Goal: Learn about a topic

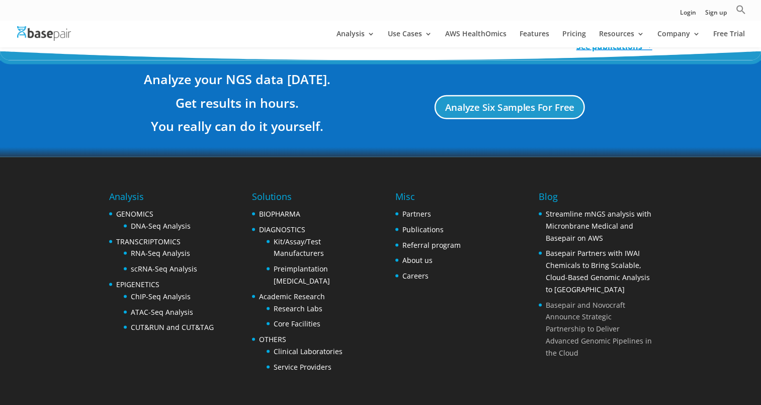
scroll to position [1930, 0]
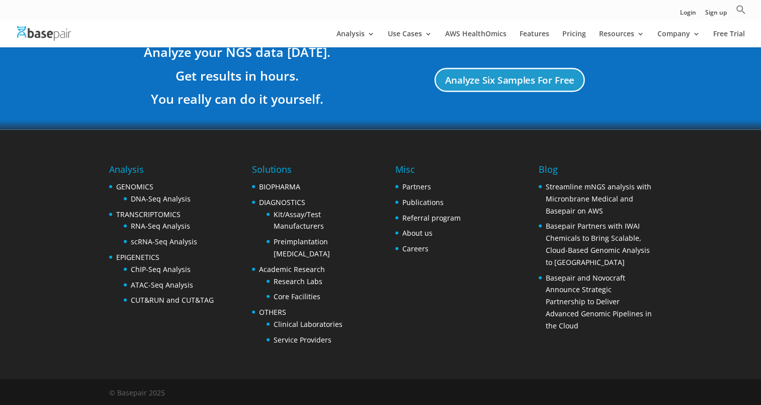
click at [57, 28] on img at bounding box center [44, 33] width 54 height 15
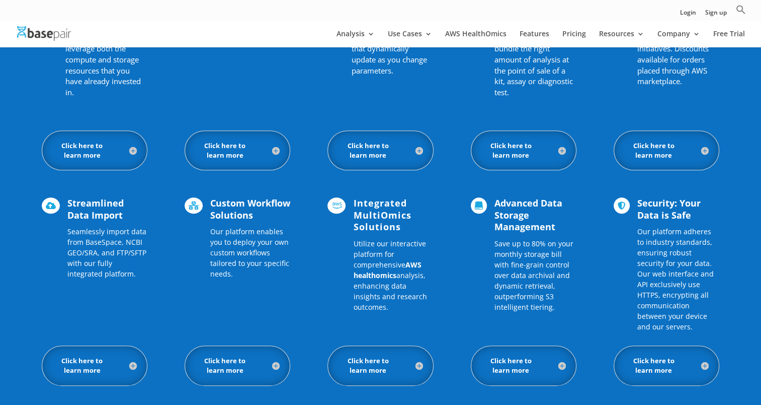
scroll to position [814, 0]
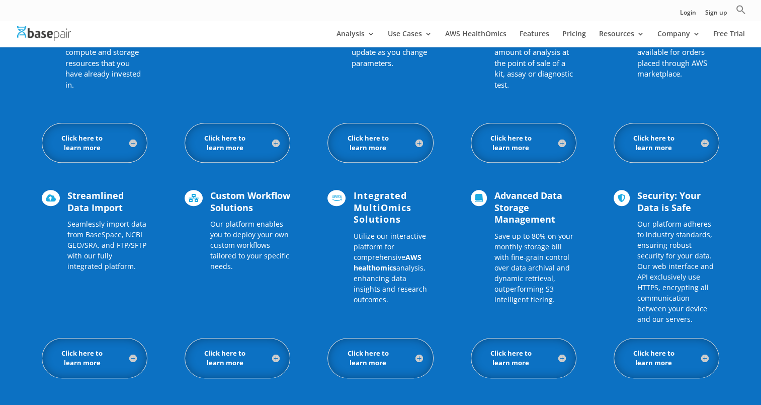
click at [240, 349] on h5 "Click here to learn more" at bounding box center [237, 357] width 85 height 19
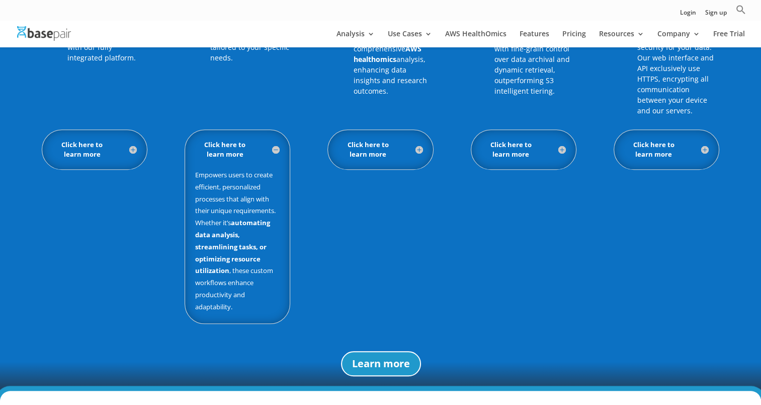
scroll to position [1032, 0]
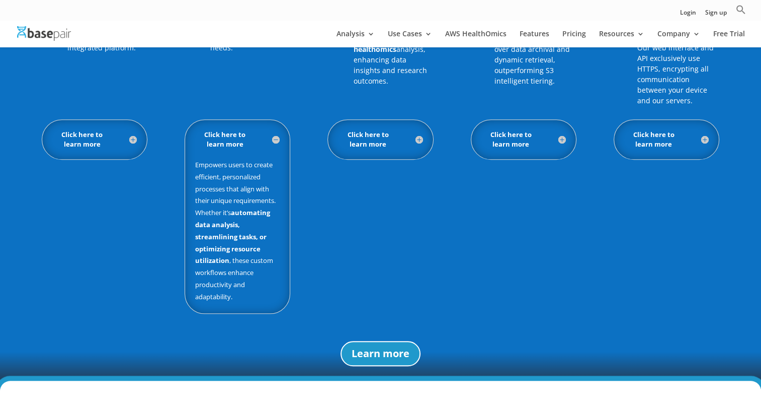
click at [219, 131] on h5 "Click here to learn more" at bounding box center [237, 139] width 85 height 19
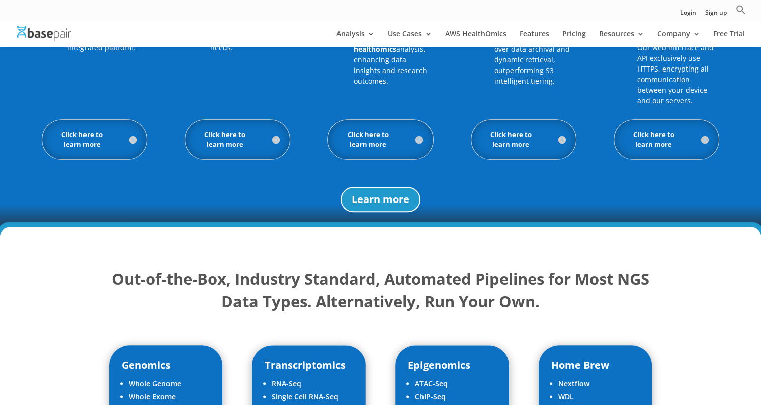
click at [219, 131] on h5 "Click here to learn more" at bounding box center [237, 139] width 85 height 19
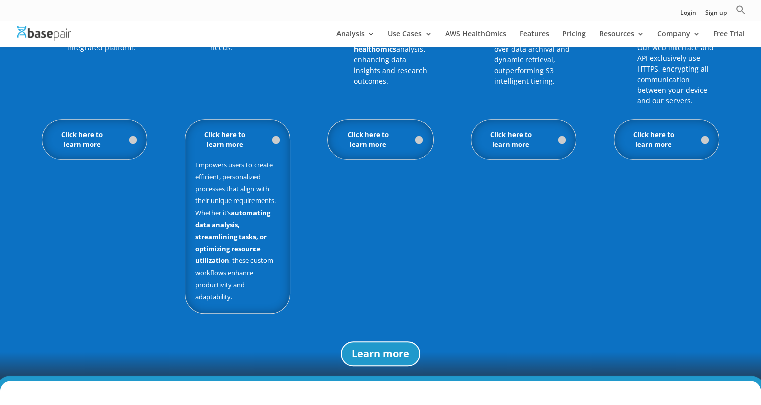
click at [219, 131] on h5 "Click here to learn more" at bounding box center [237, 139] width 85 height 19
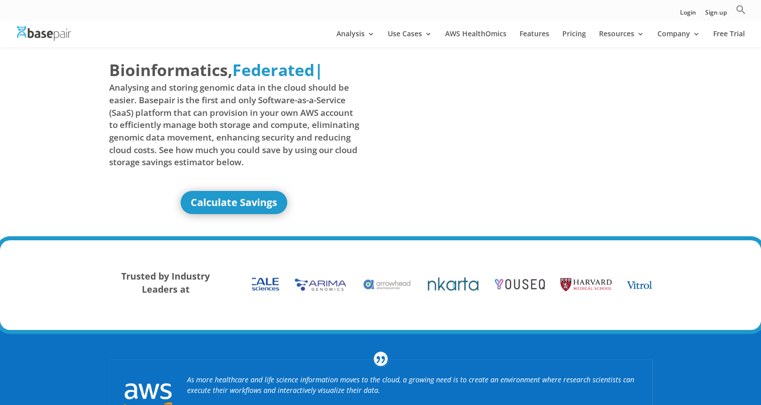
scroll to position [0, 0]
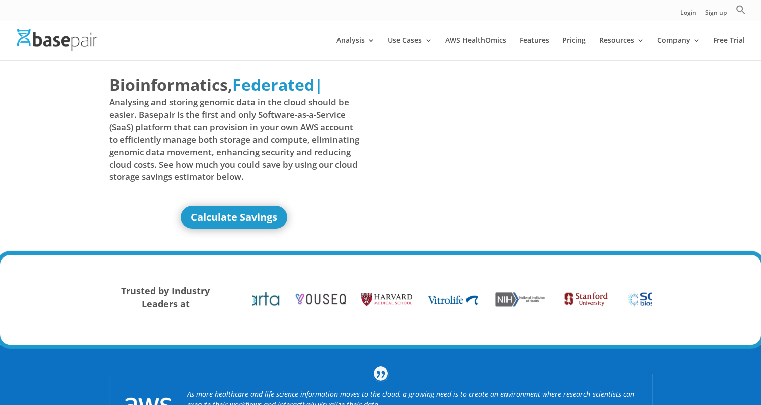
click at [43, 54] on div at bounding box center [395, 40] width 761 height 40
click at [62, 43] on img at bounding box center [57, 40] width 80 height 22
